Goal: Find specific page/section: Find specific page/section

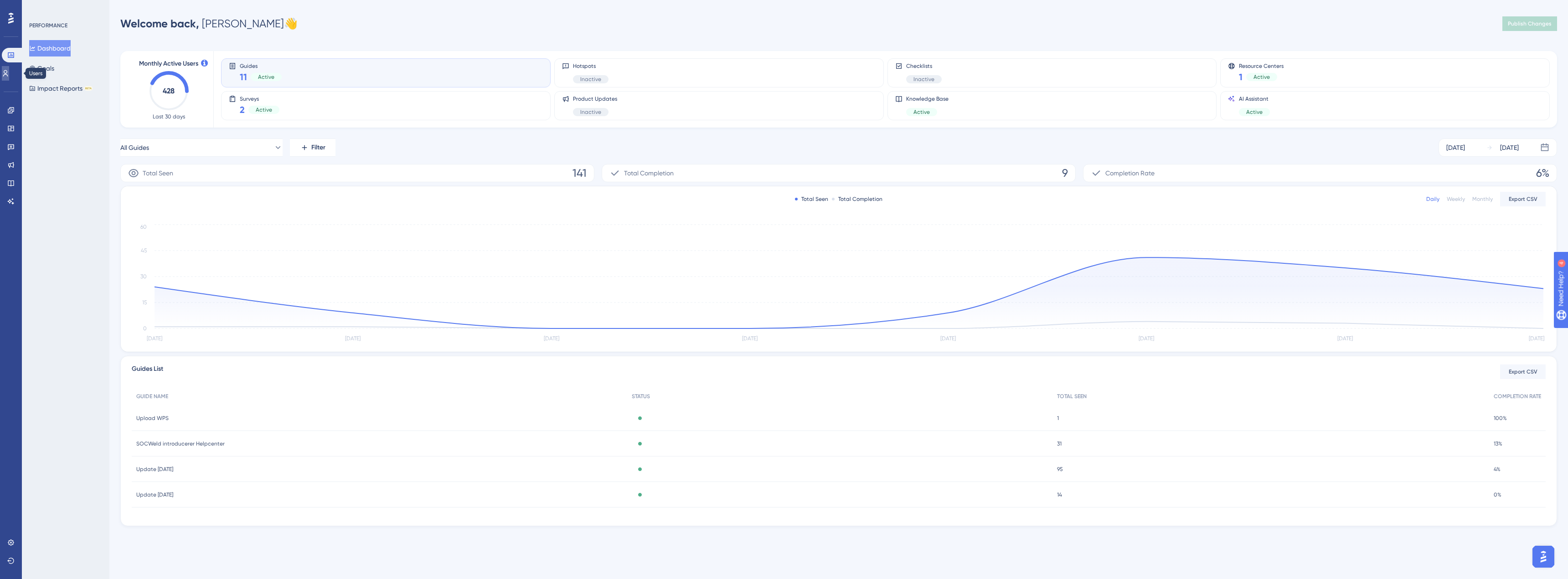
click at [9, 74] on icon at bounding box center [6, 73] width 7 height 7
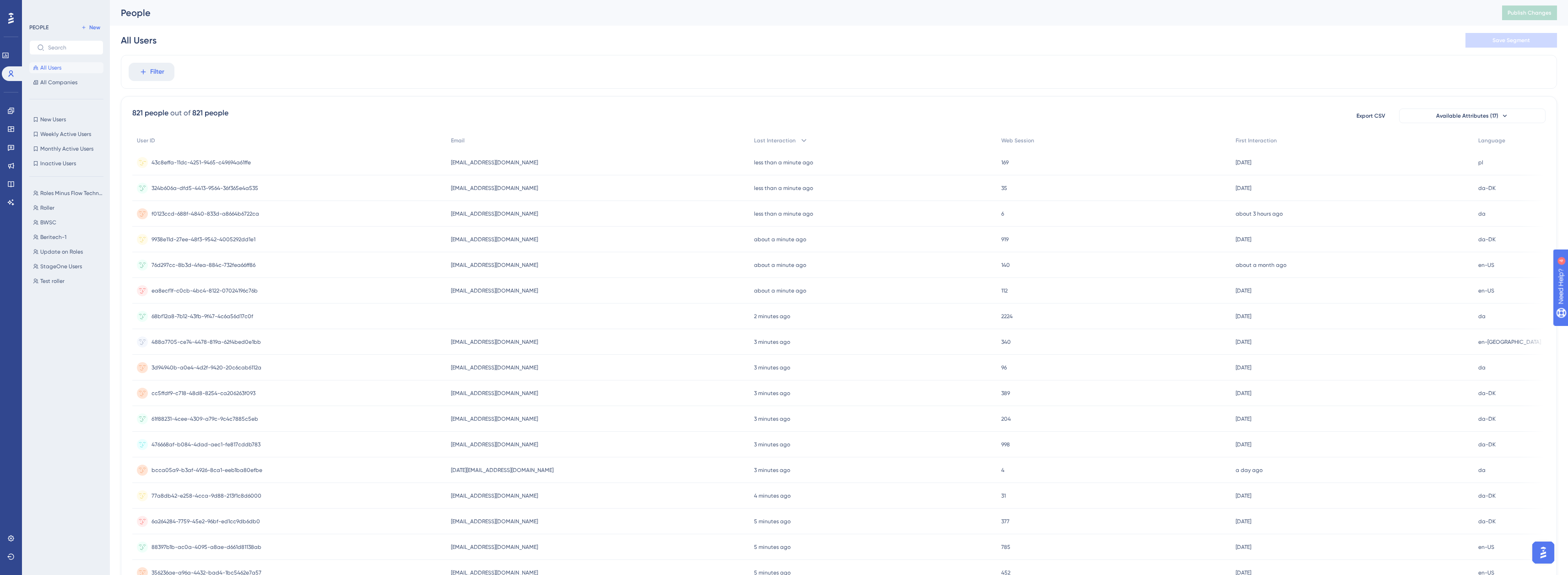
click at [285, 162] on div "43c8effa-11dc-4251-9465-c49694a61ffe 43c8effa-11dc-4251-9465-c49694a61ffe" at bounding box center [289, 162] width 314 height 26
click at [7, 197] on link at bounding box center [11, 202] width 7 height 15
